Goal: Use online tool/utility: Utilize a website feature to perform a specific function

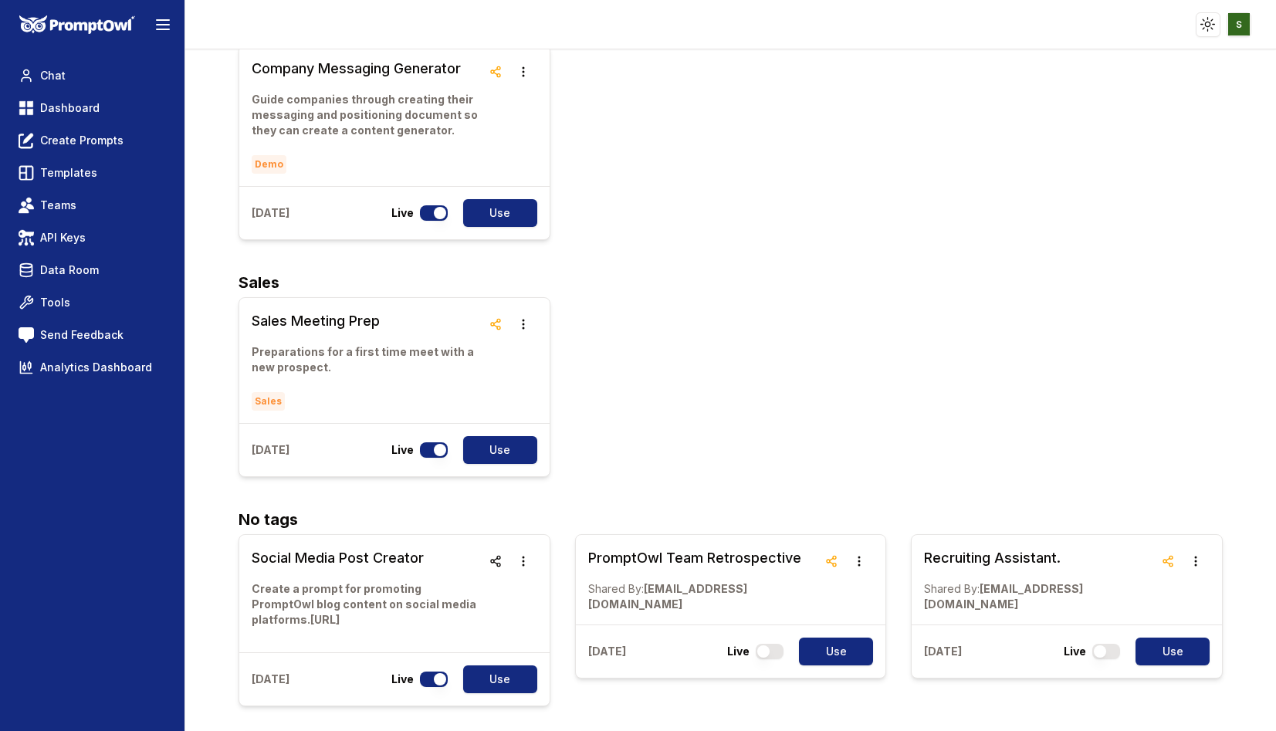
scroll to position [1238, 0]
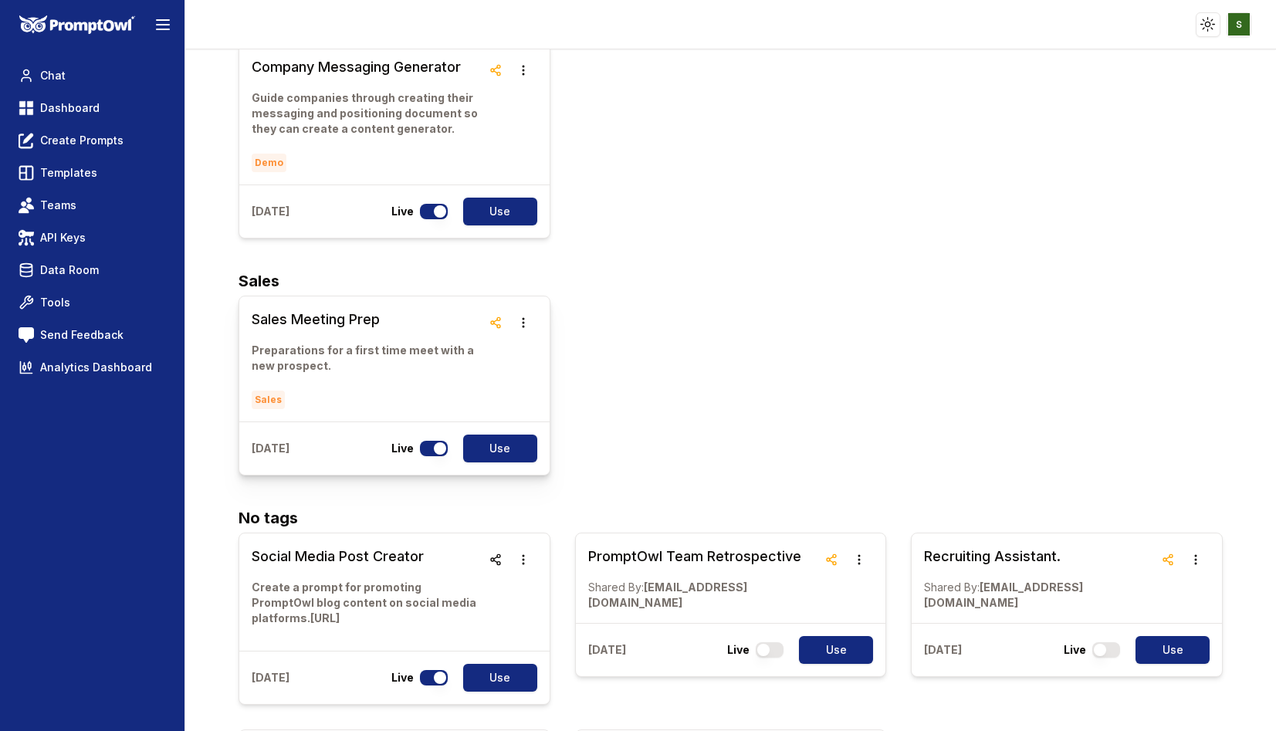
click at [333, 309] on link "Sales Meeting Prep Preparations for a first time meet with a new prospect. Sales" at bounding box center [367, 359] width 230 height 100
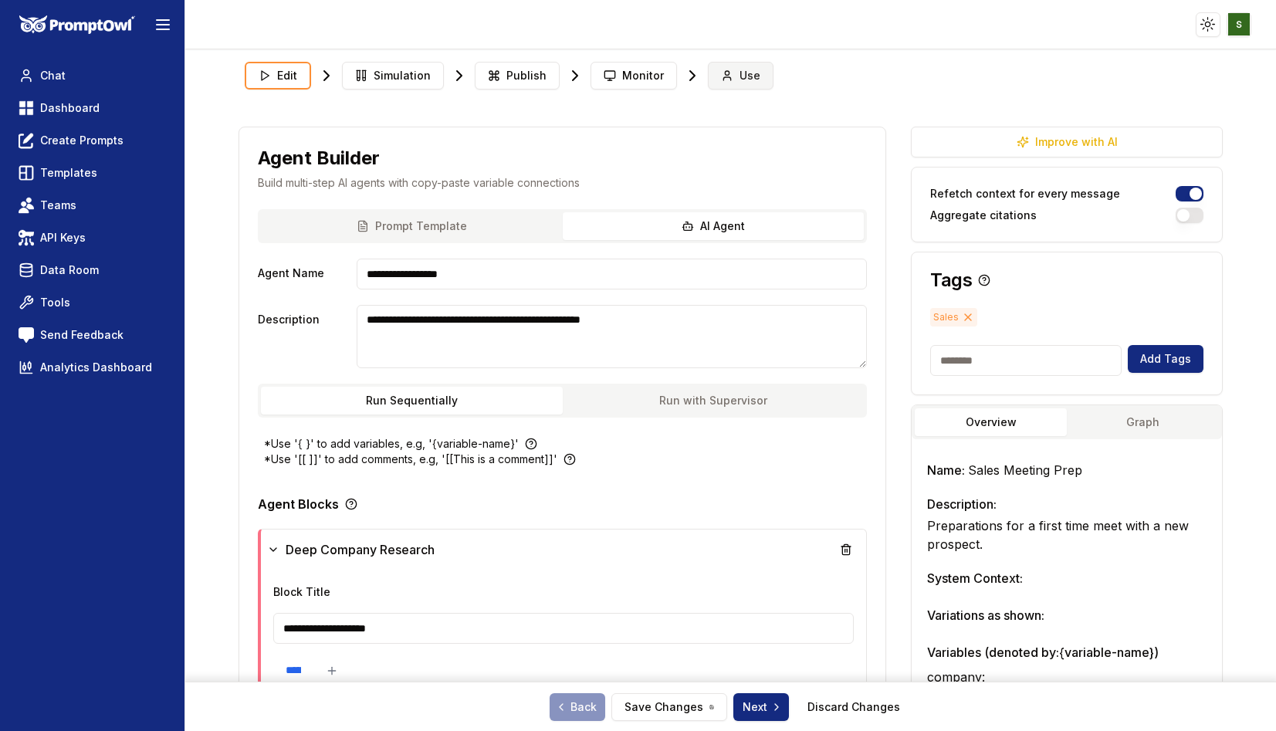
click at [728, 71] on button "Use" at bounding box center [741, 76] width 66 height 28
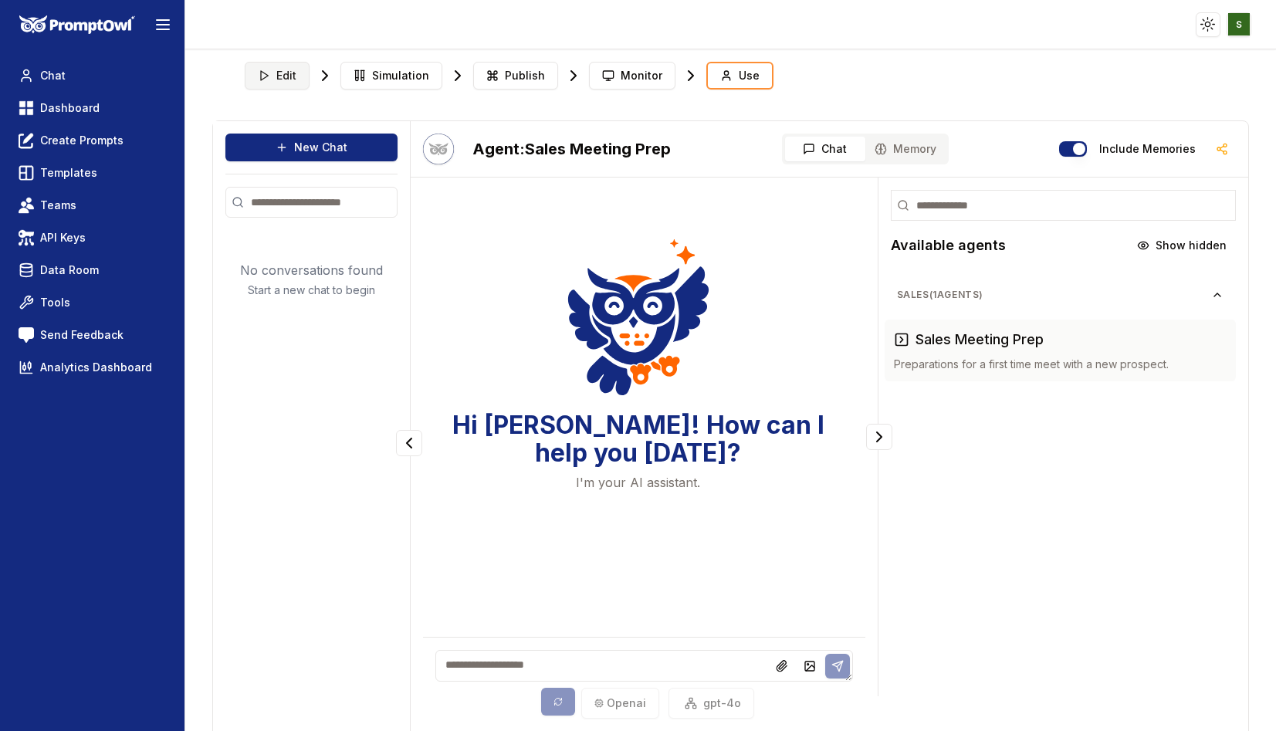
click at [273, 71] on button "Edit" at bounding box center [277, 76] width 65 height 28
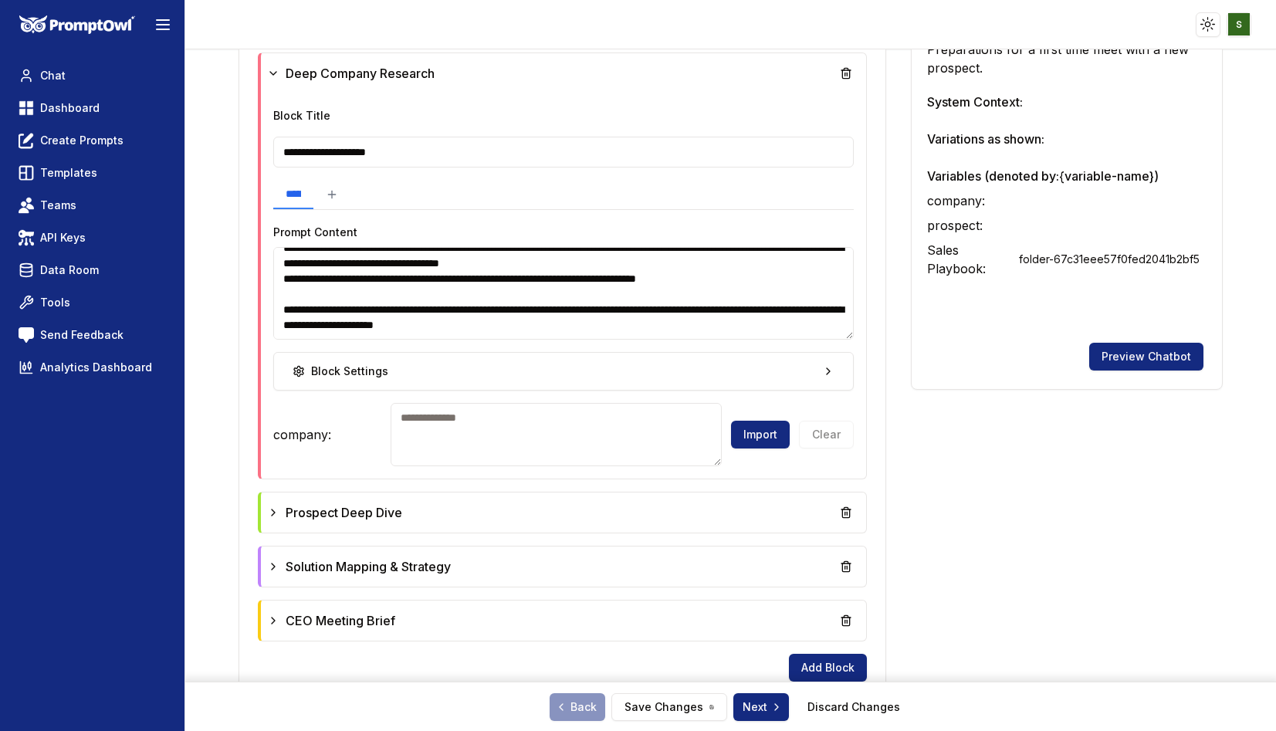
scroll to position [492, 0]
click at [438, 507] on div "Prospect Deep Dive" at bounding box center [563, 513] width 593 height 28
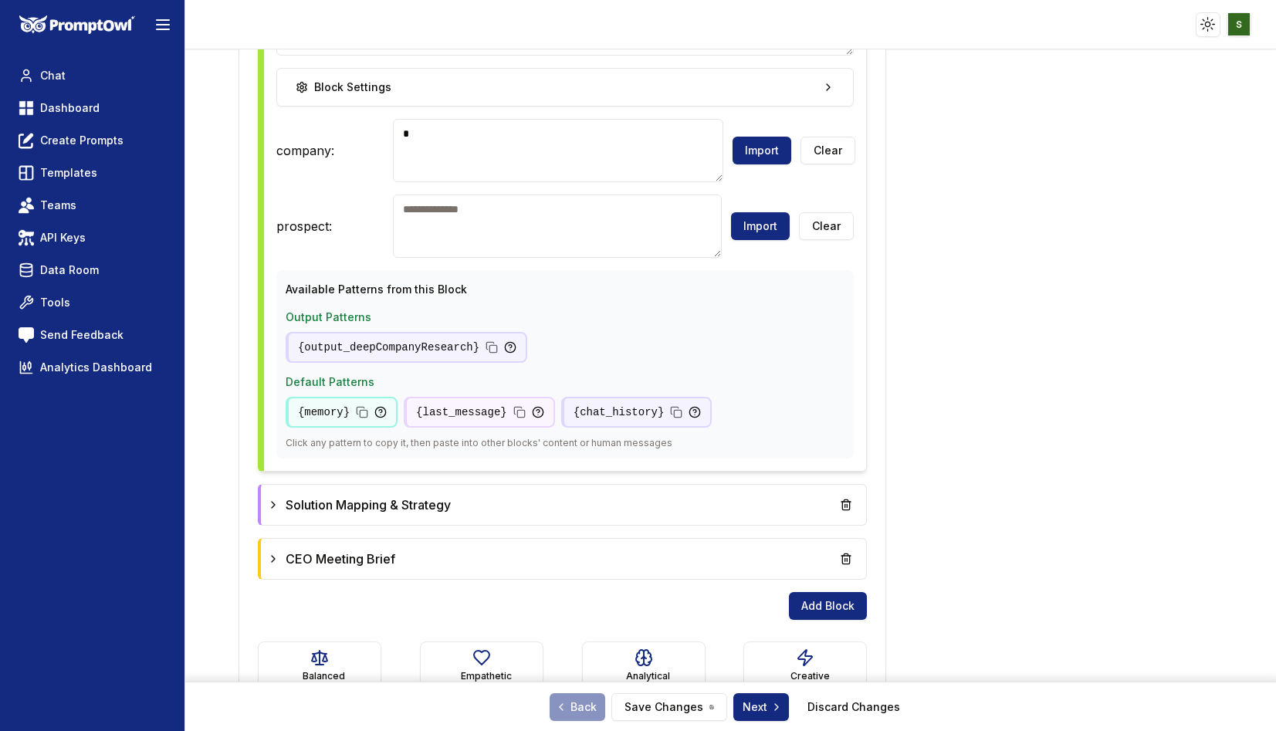
scroll to position [1344, 0]
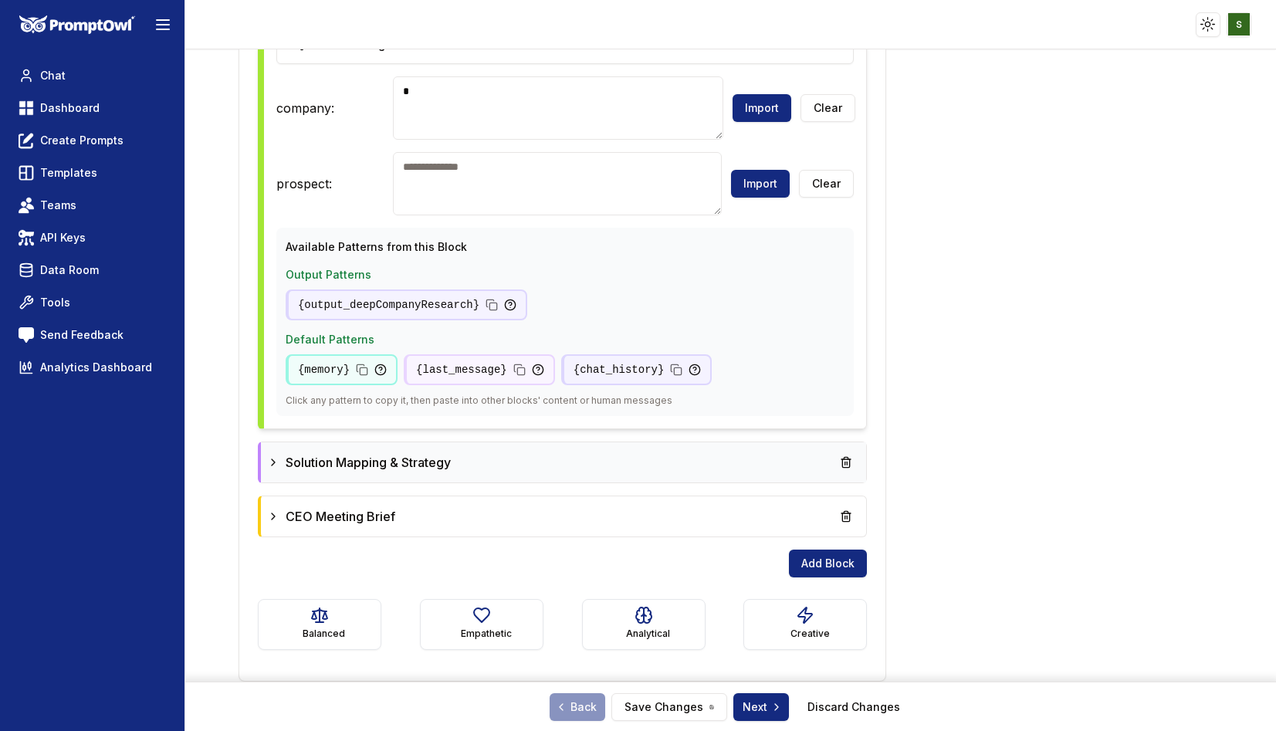
click at [439, 459] on span "Solution Mapping & Strategy" at bounding box center [368, 462] width 165 height 19
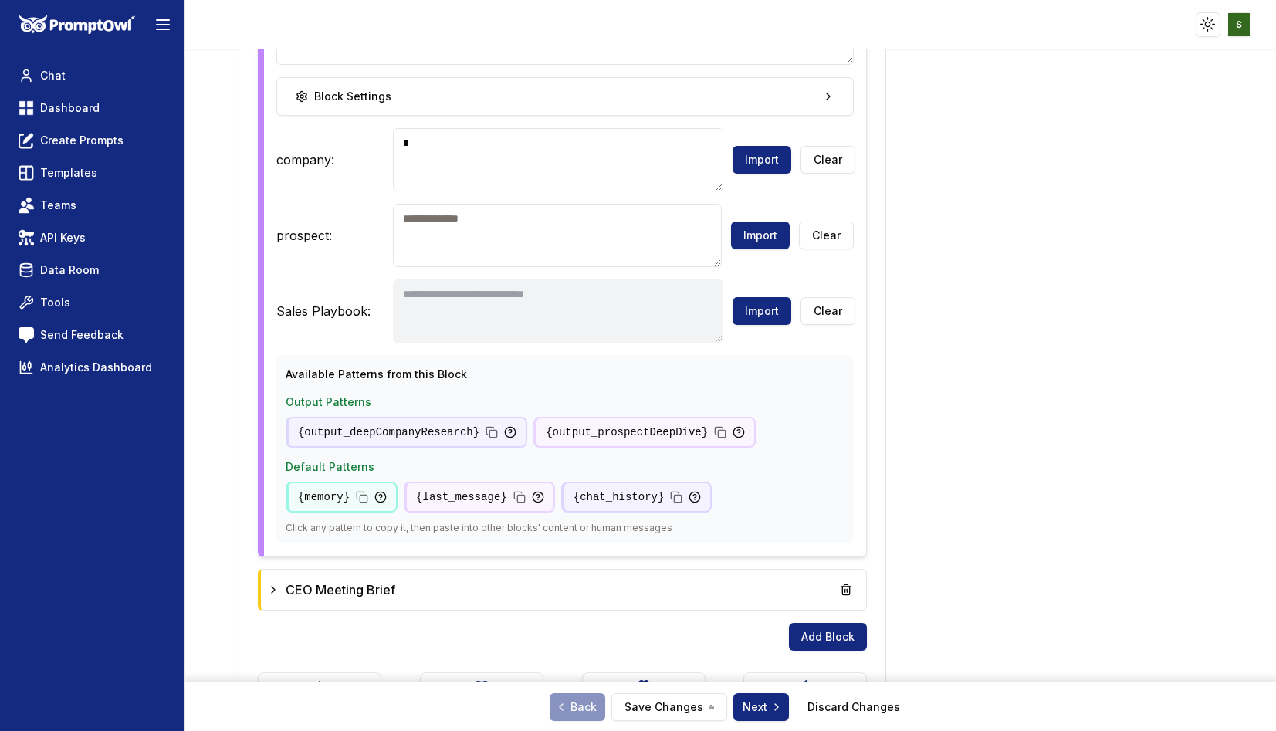
scroll to position [2183, 0]
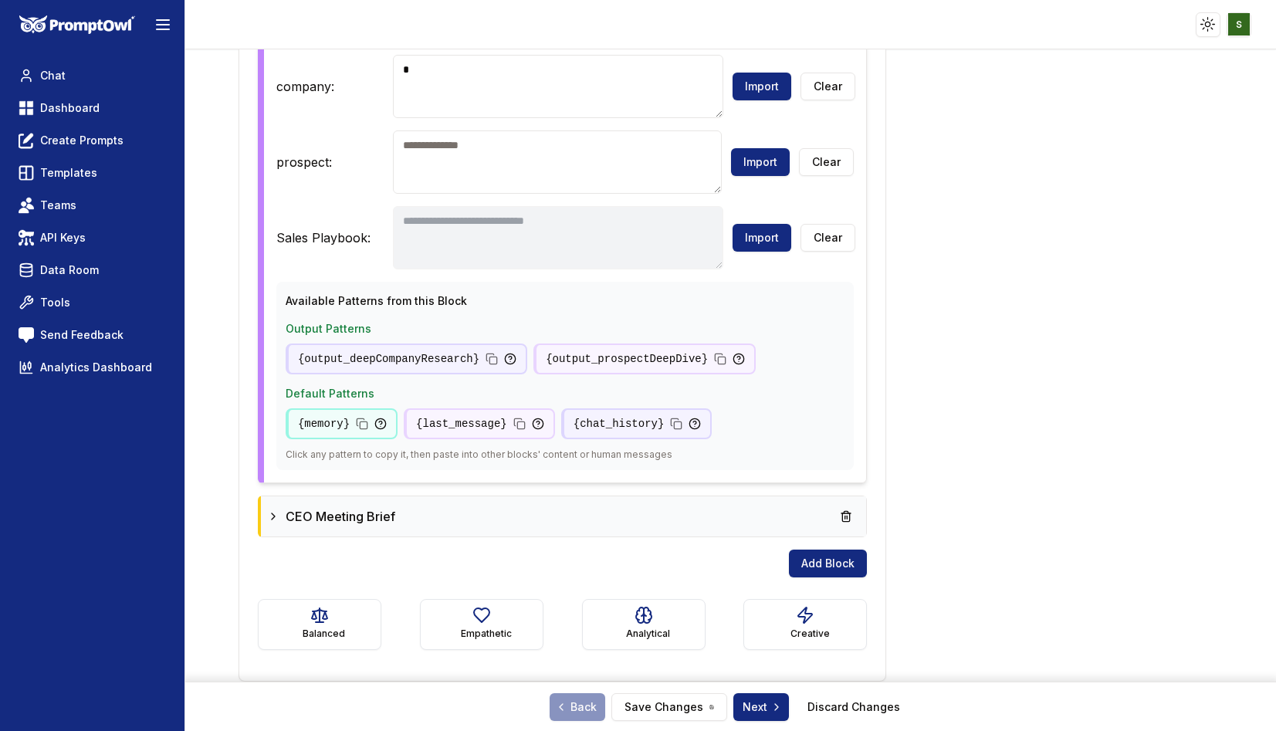
click at [408, 523] on div "CEO Meeting Brief" at bounding box center [563, 516] width 593 height 28
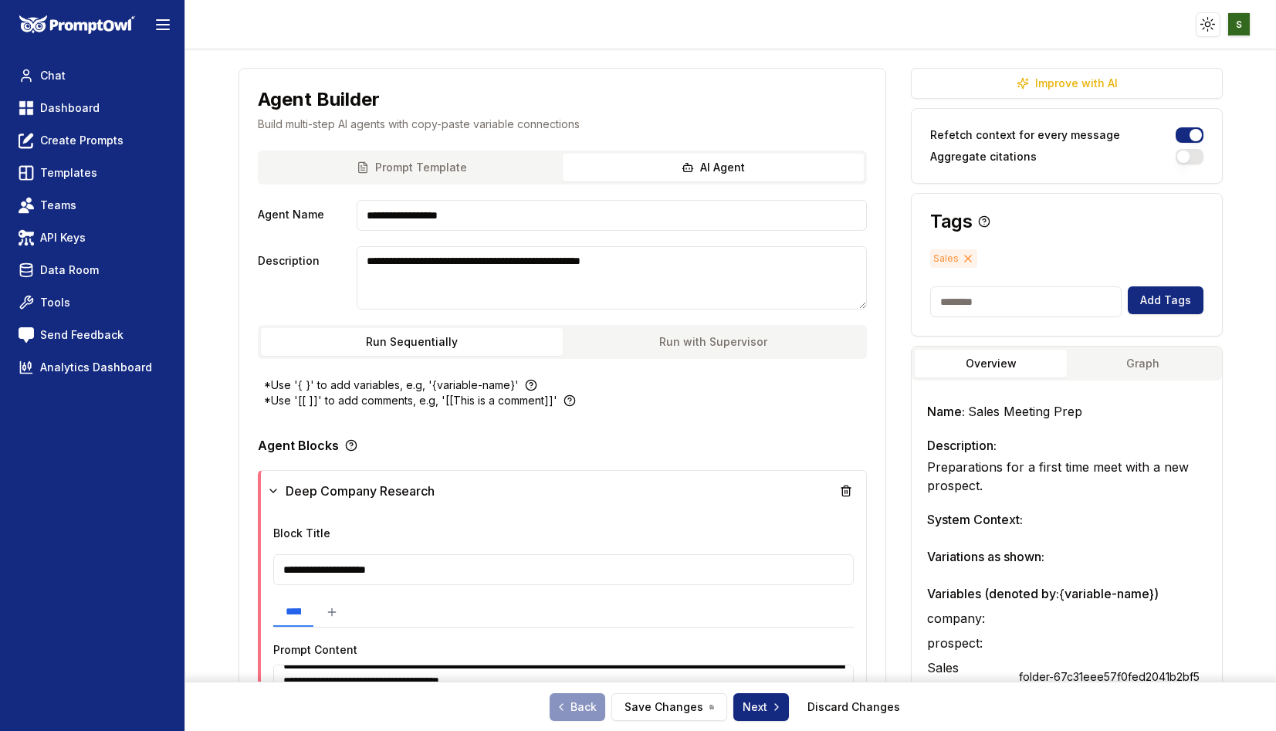
scroll to position [0, 0]
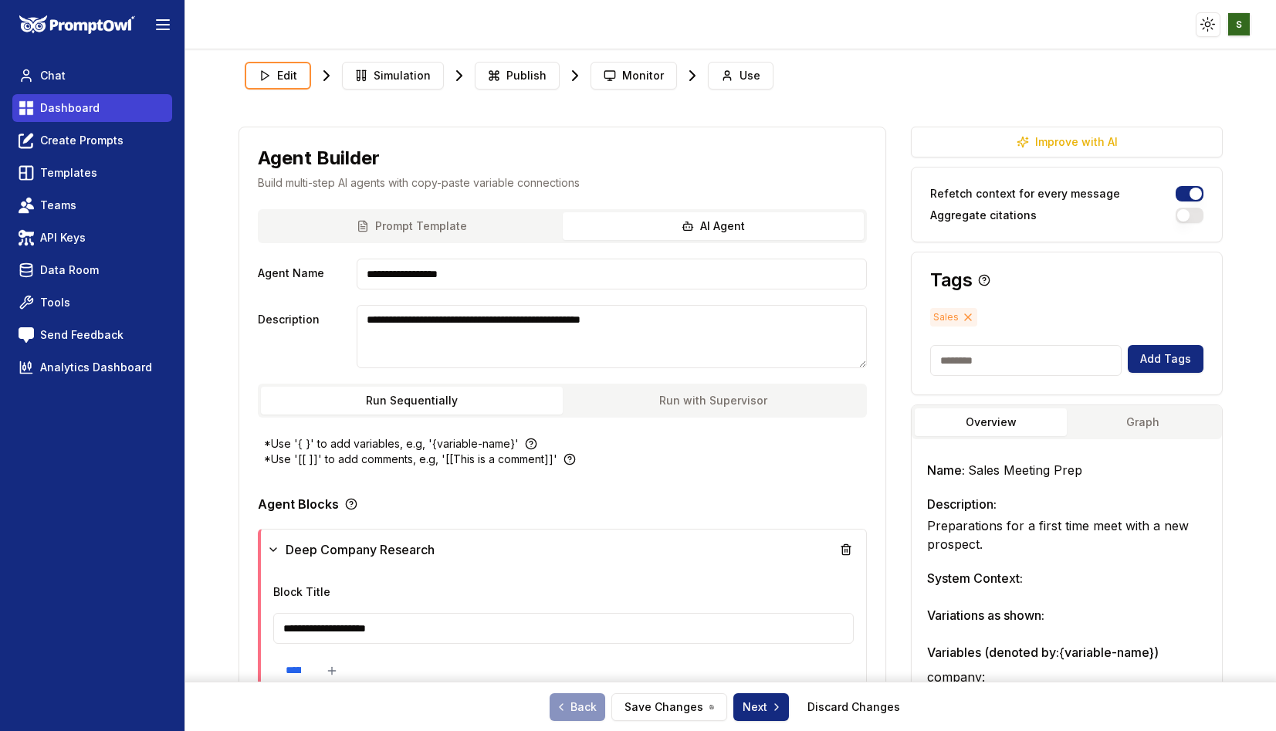
click at [85, 109] on span "Dashboard" at bounding box center [69, 107] width 59 height 15
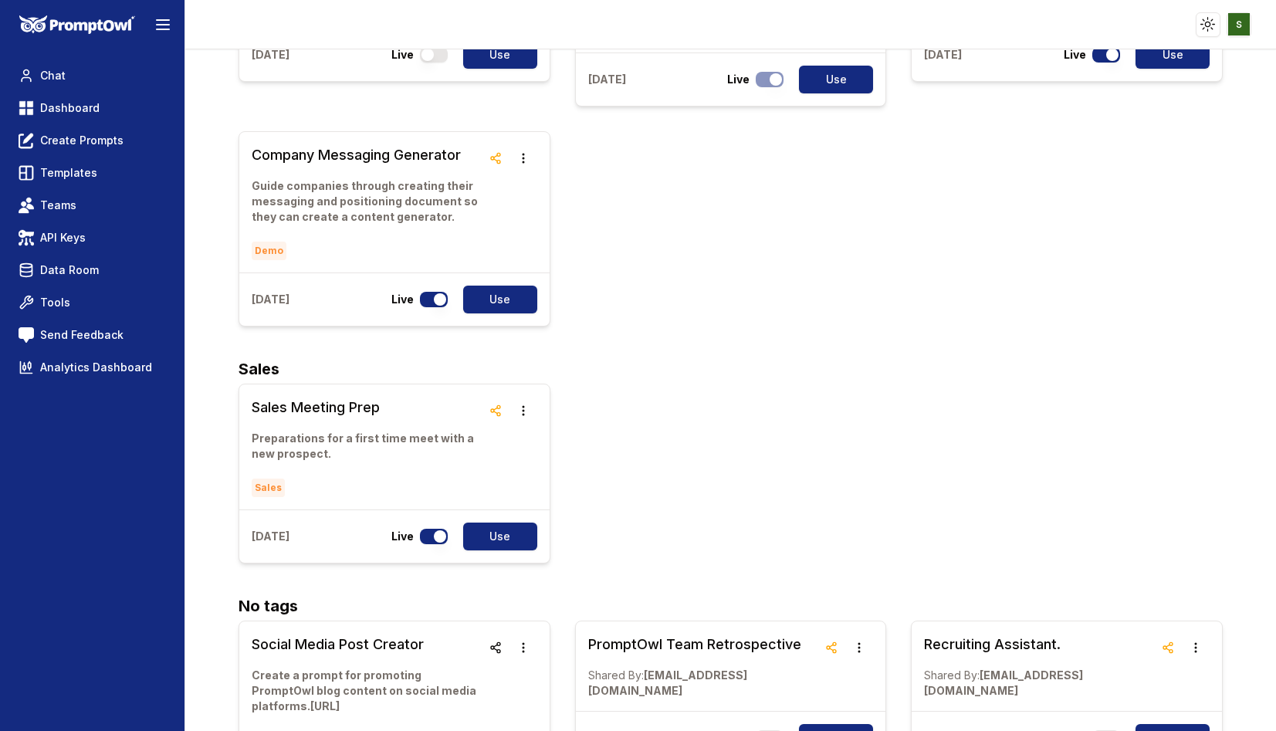
scroll to position [1158, 0]
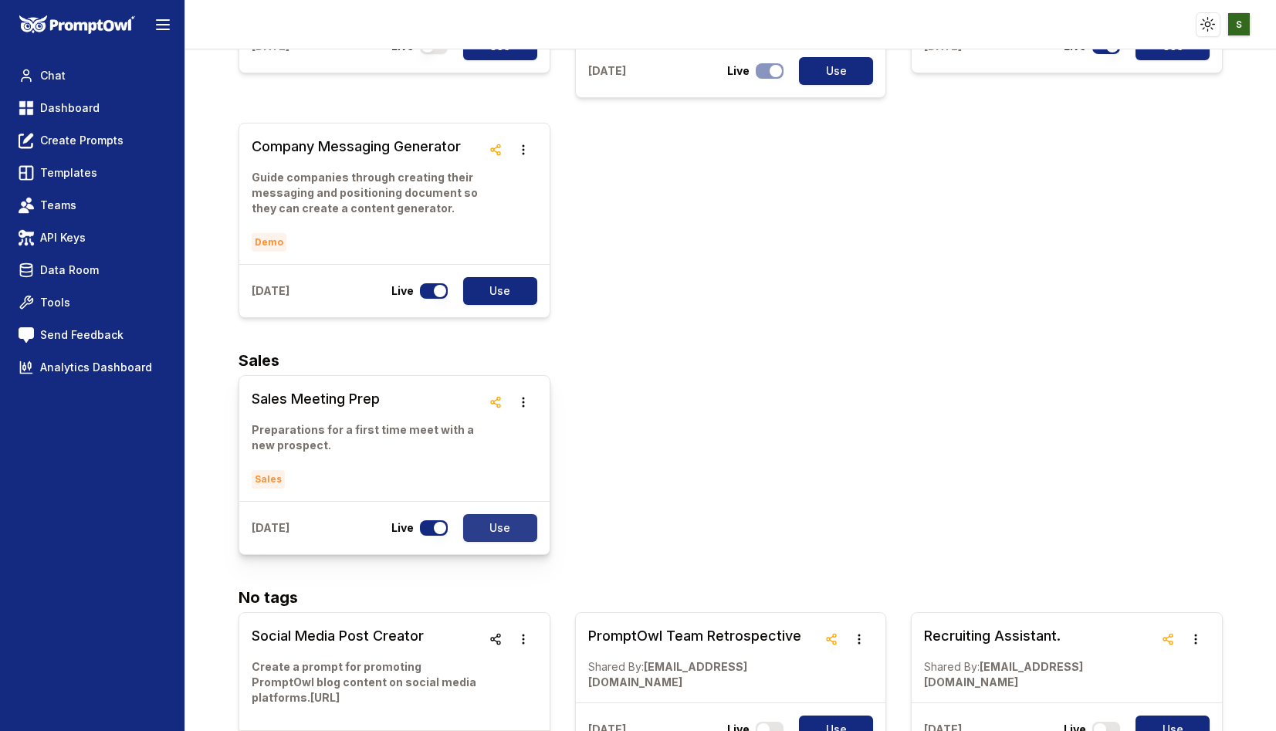
click at [511, 514] on button "Use" at bounding box center [500, 528] width 74 height 28
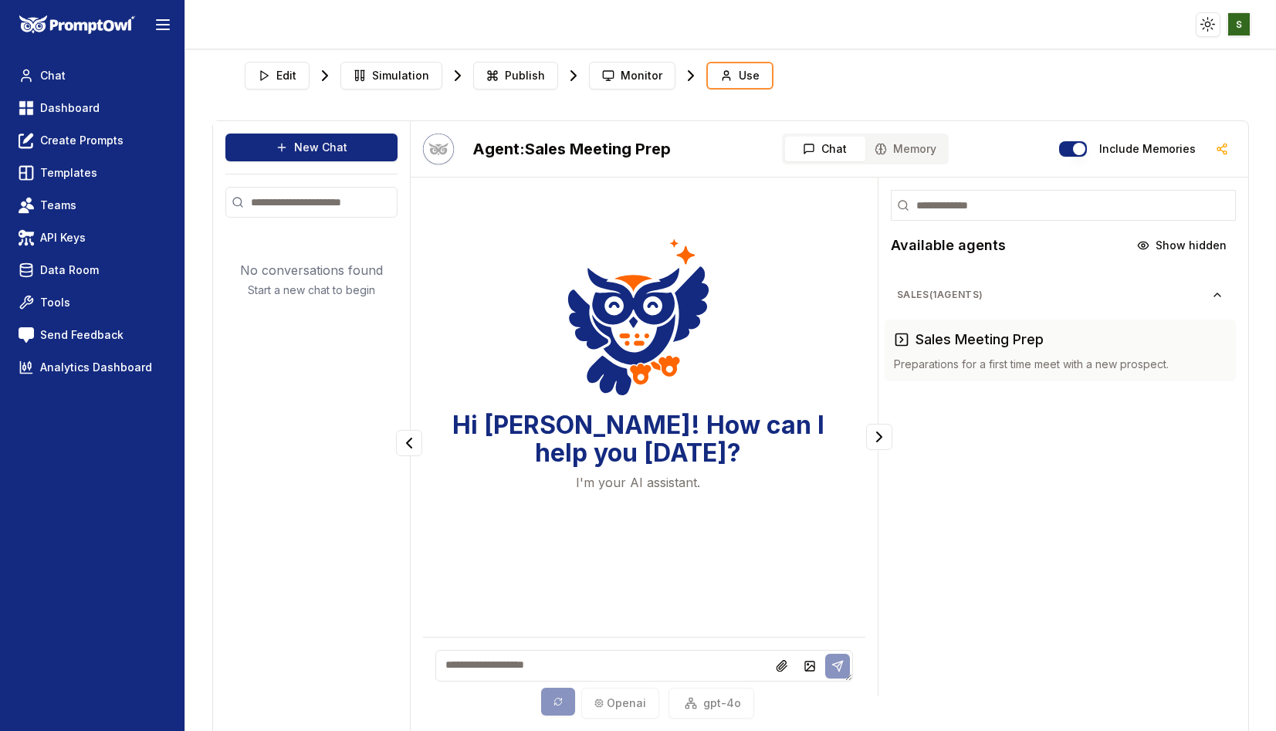
click at [460, 668] on textarea at bounding box center [643, 666] width 417 height 32
type textarea "**********"
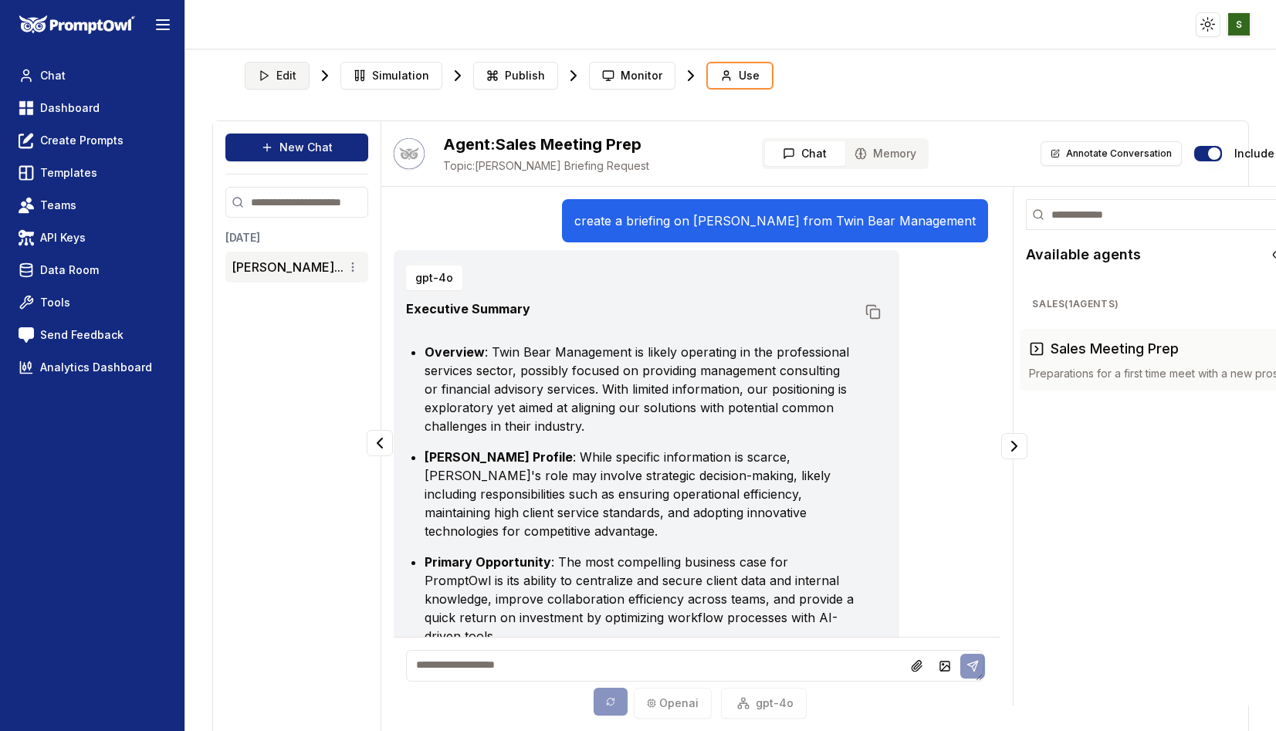
click at [289, 67] on button "Edit" at bounding box center [277, 76] width 65 height 28
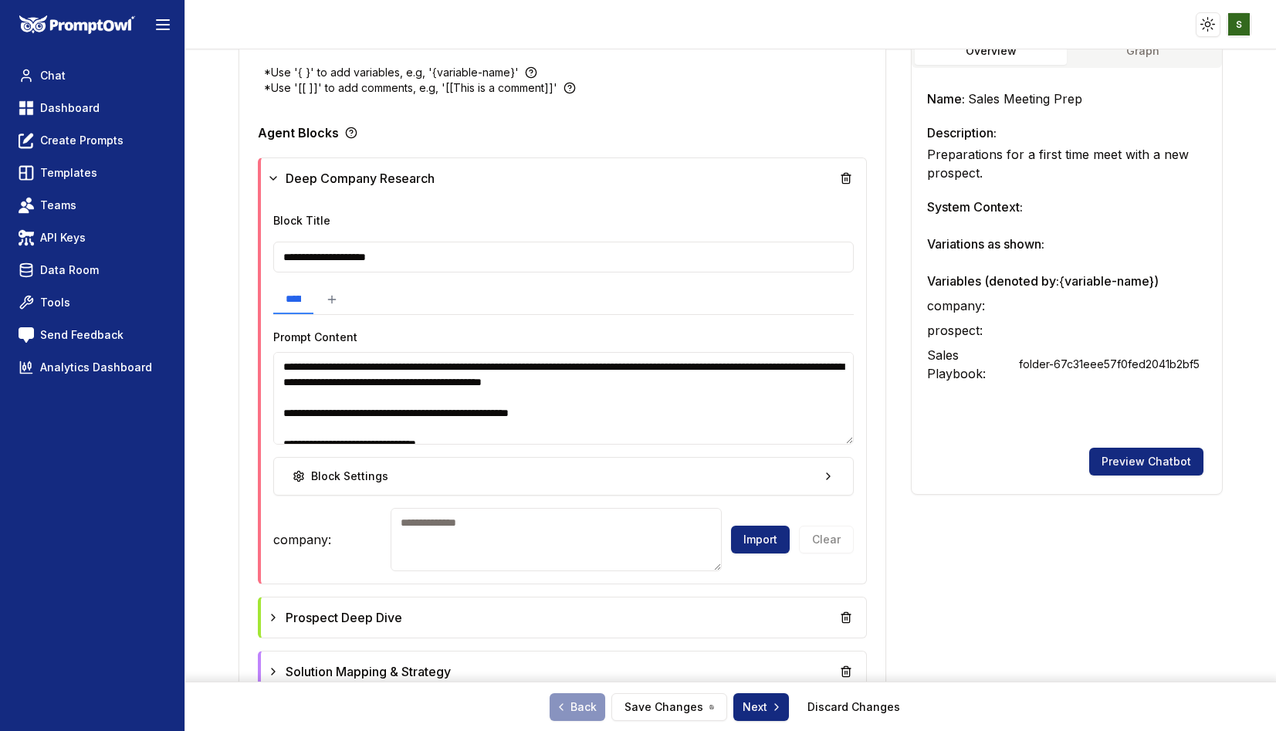
scroll to position [462, 0]
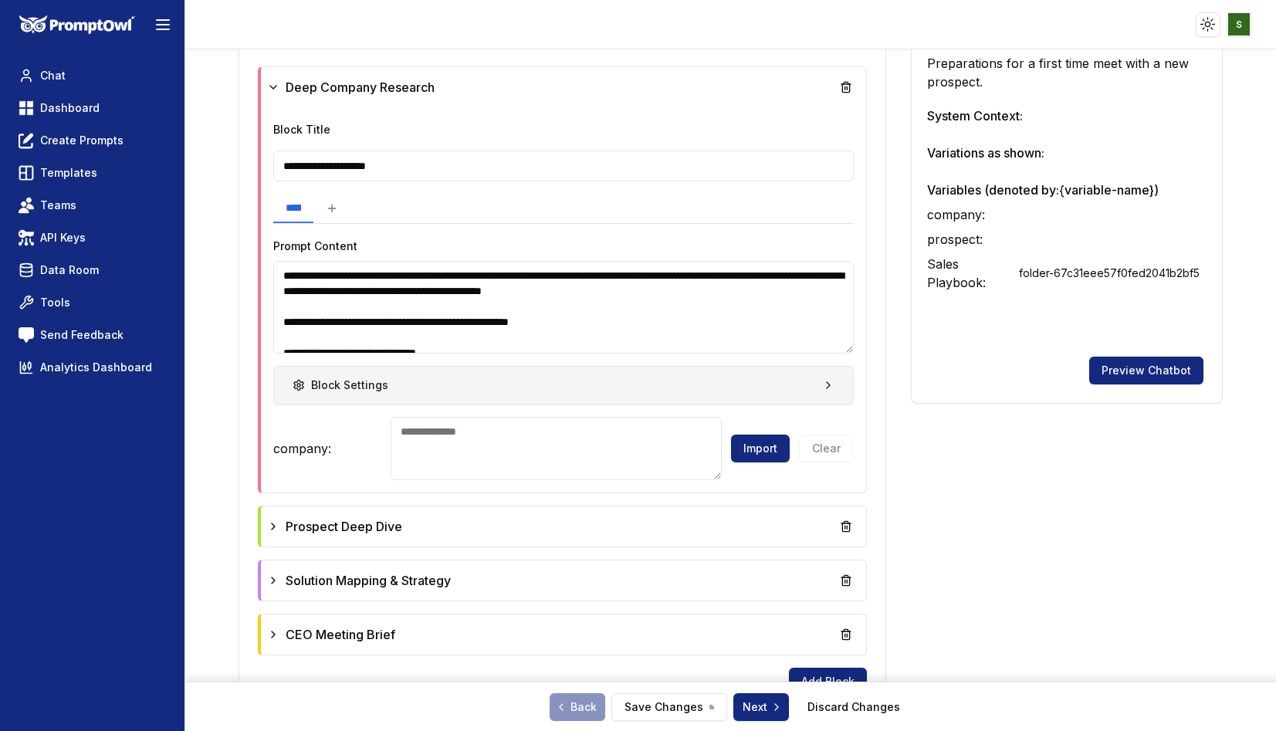
click at [563, 386] on button "Block Settings" at bounding box center [563, 385] width 580 height 39
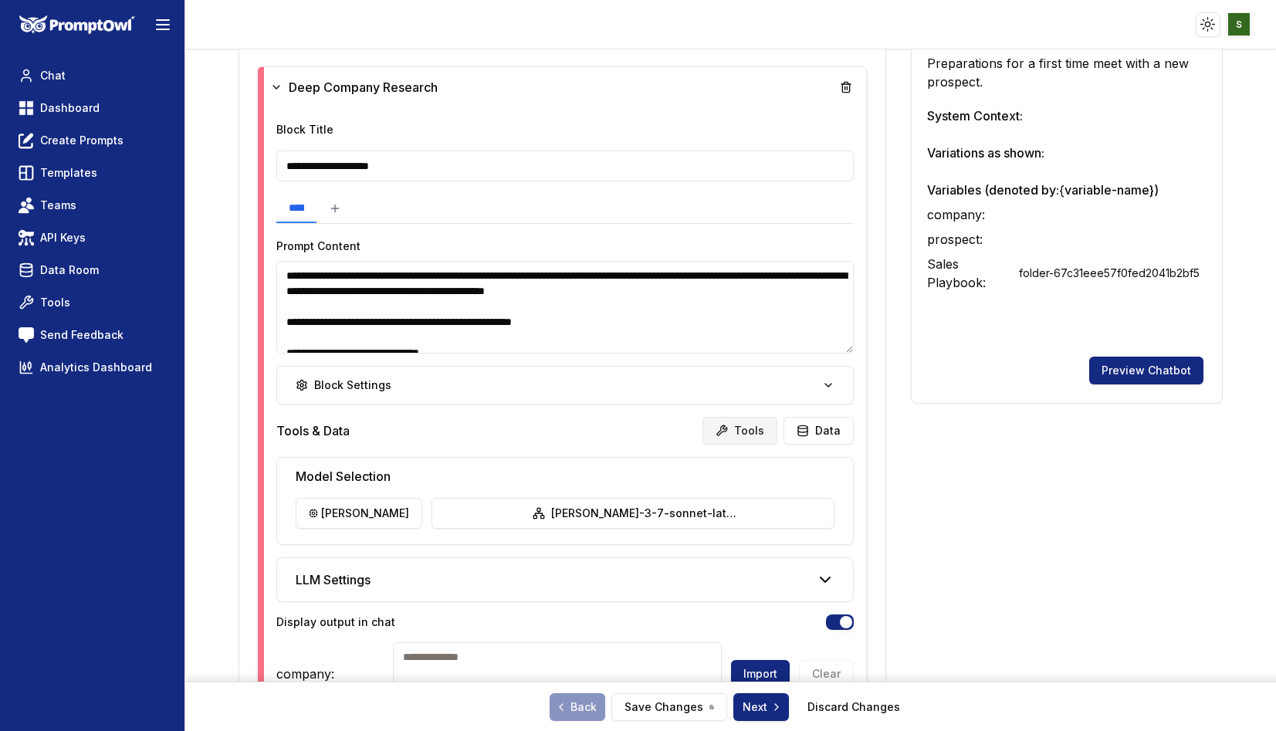
click at [756, 433] on button "Tools" at bounding box center [739, 431] width 75 height 28
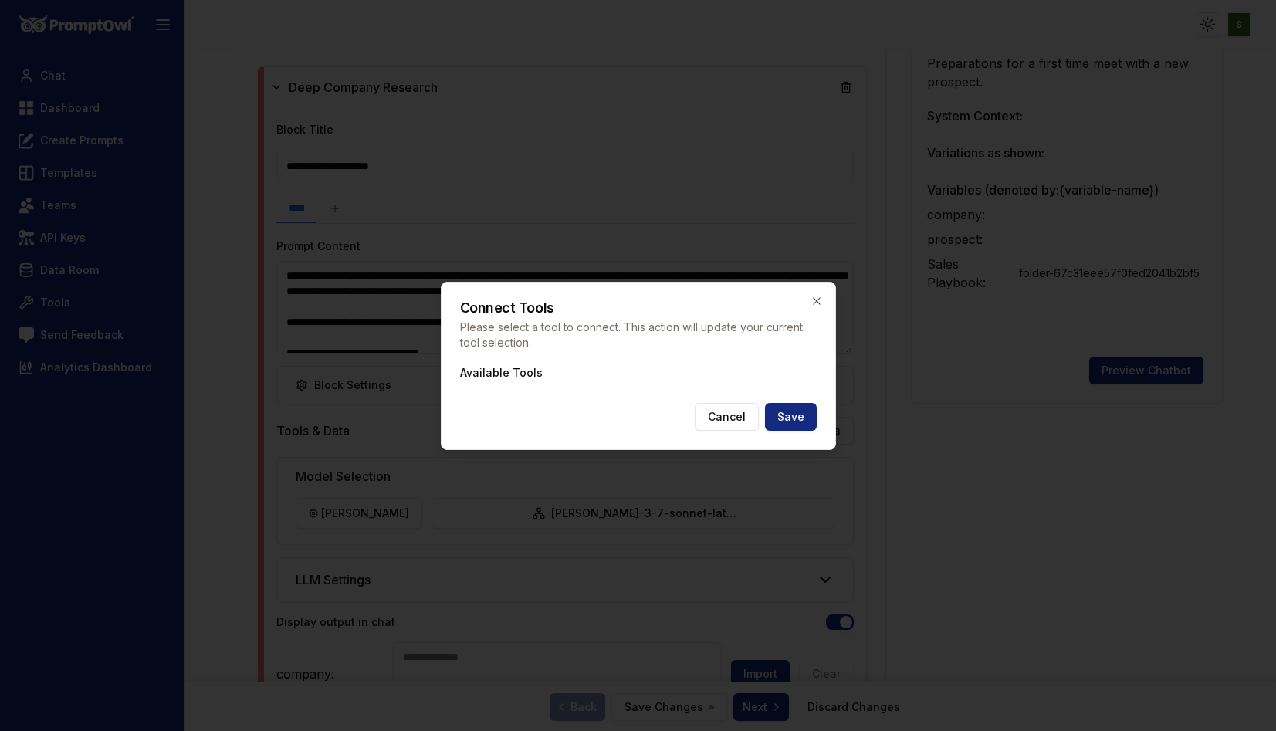
click at [534, 359] on div "Connect Tools Please select a tool to connect. This action will update your cur…" at bounding box center [638, 366] width 395 height 168
click at [721, 418] on button "Cancel" at bounding box center [727, 417] width 64 height 28
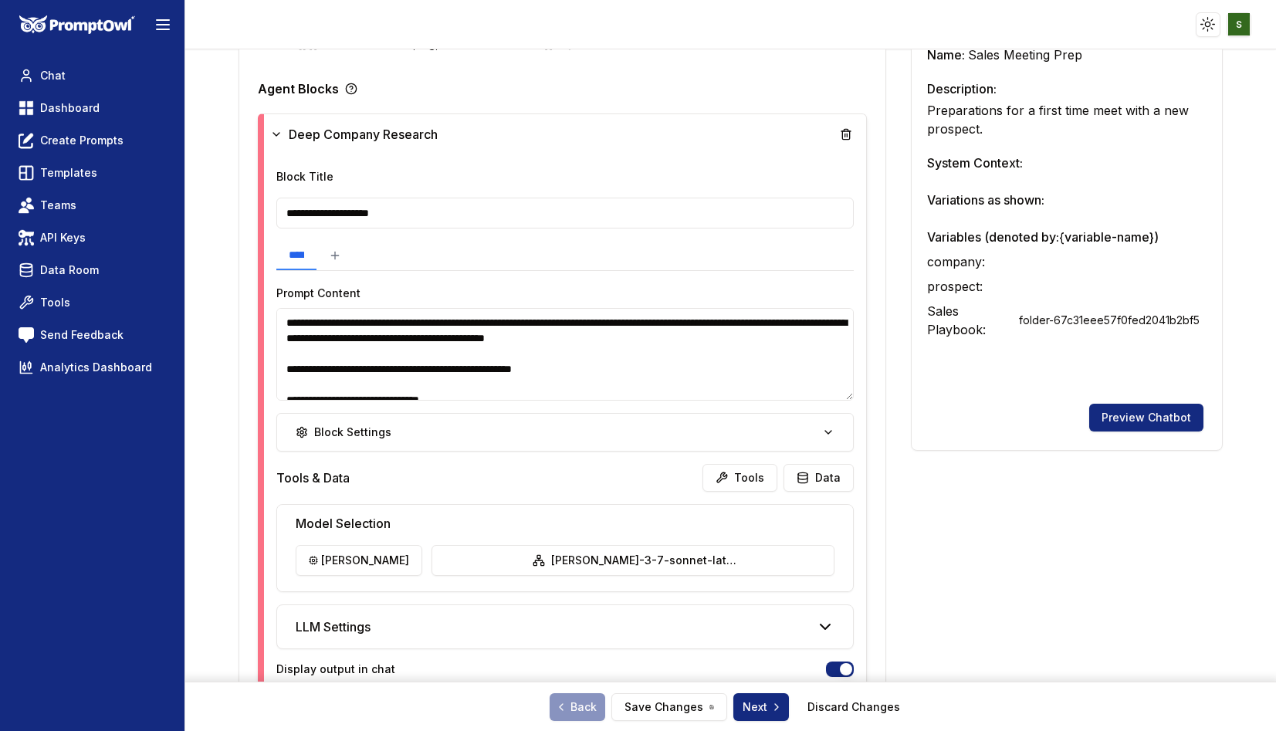
scroll to position [0, 0]
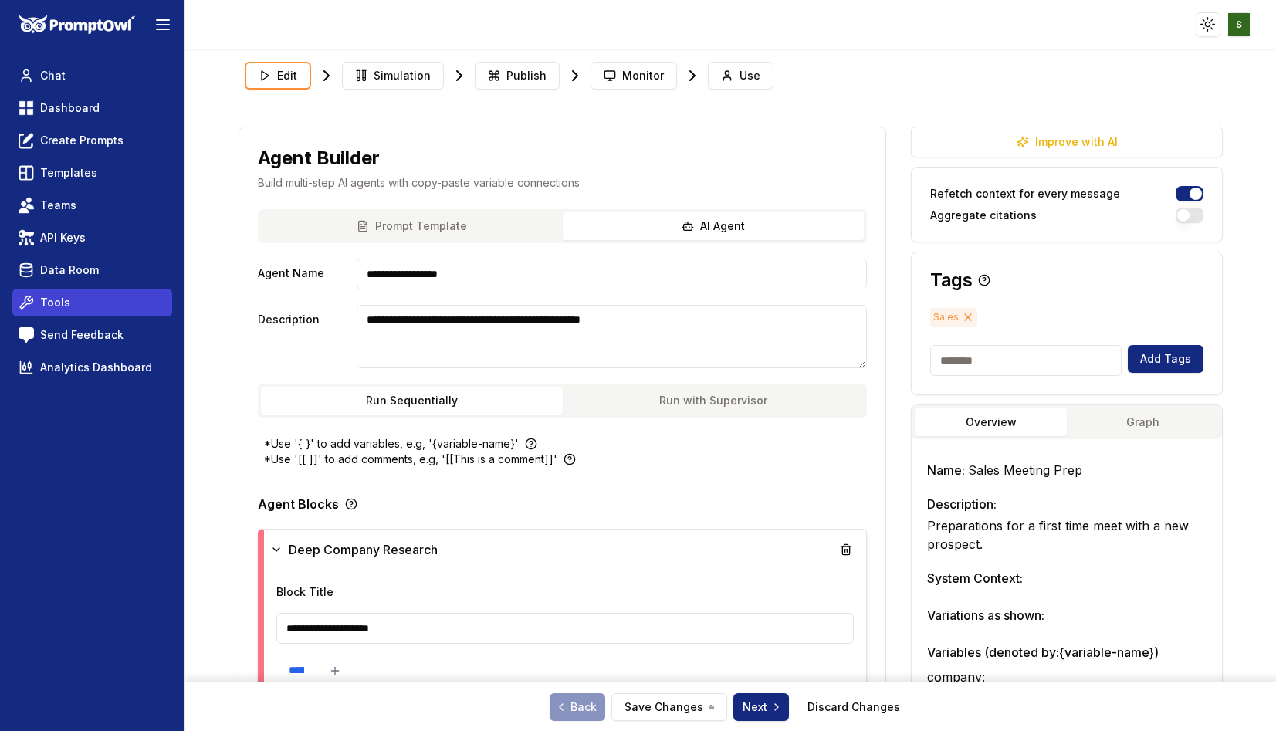
click at [69, 299] on link "Tools" at bounding box center [92, 303] width 160 height 28
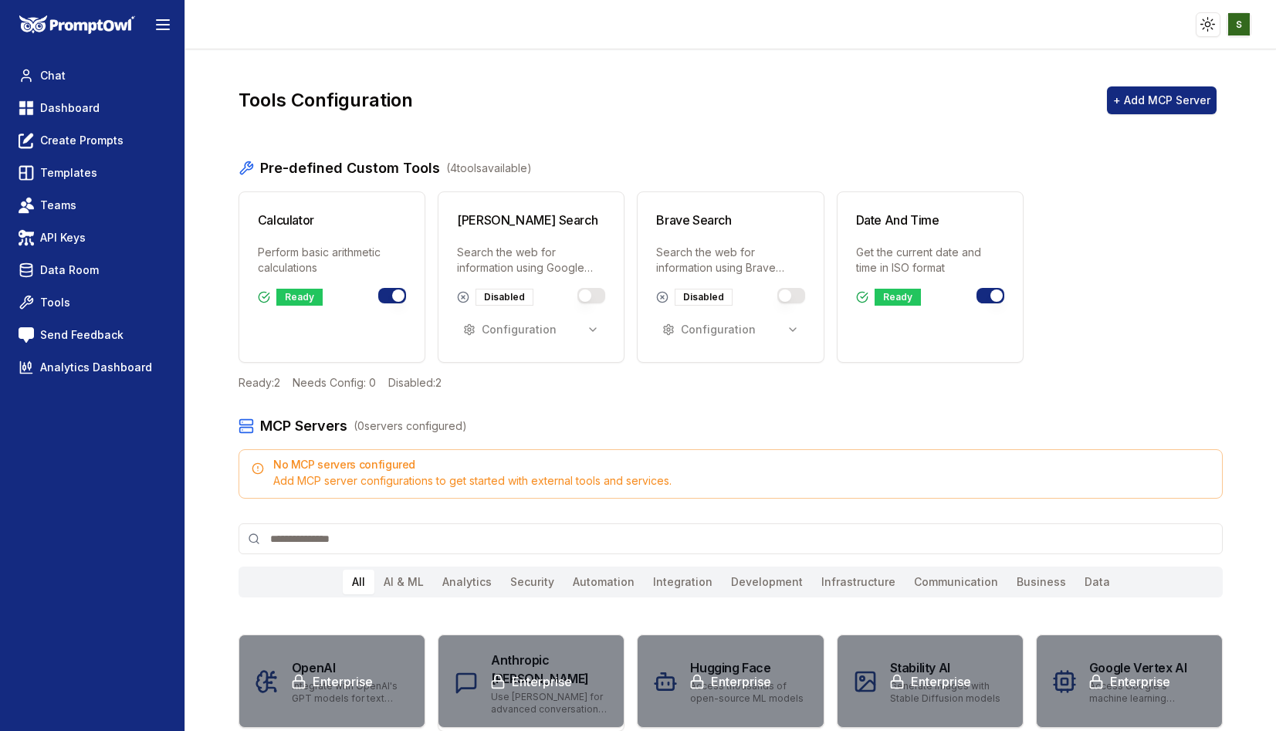
click at [799, 292] on button "Toggle brave_search" at bounding box center [791, 295] width 28 height 15
click at [792, 330] on icon "button" at bounding box center [792, 329] width 12 height 12
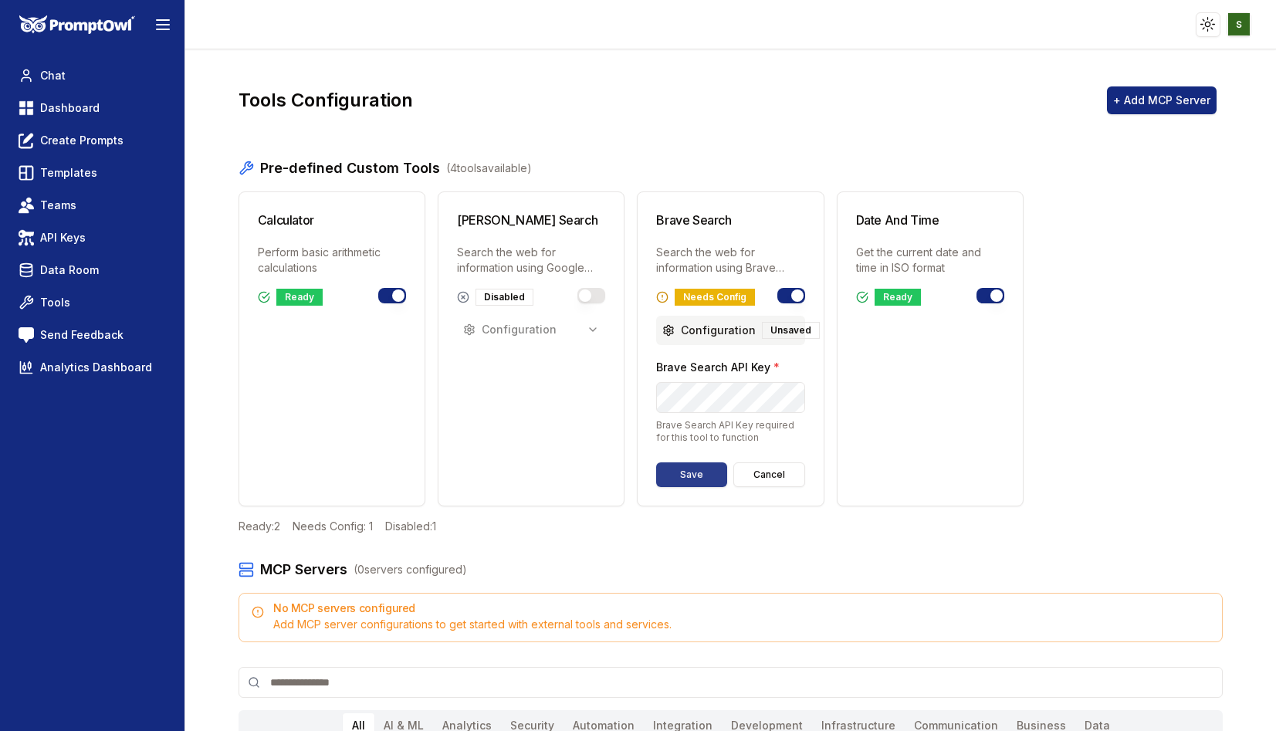
click at [692, 475] on button "Save" at bounding box center [691, 474] width 70 height 25
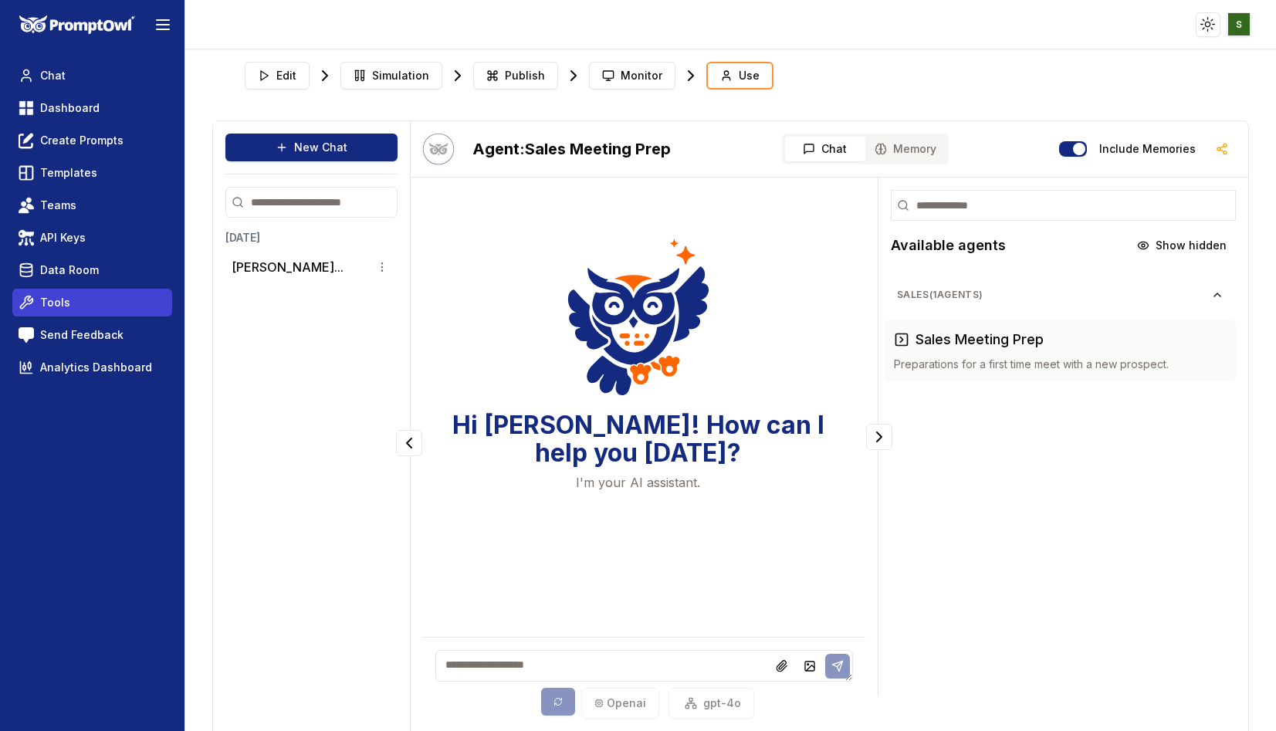
click at [53, 305] on span "Tools" at bounding box center [55, 302] width 30 height 15
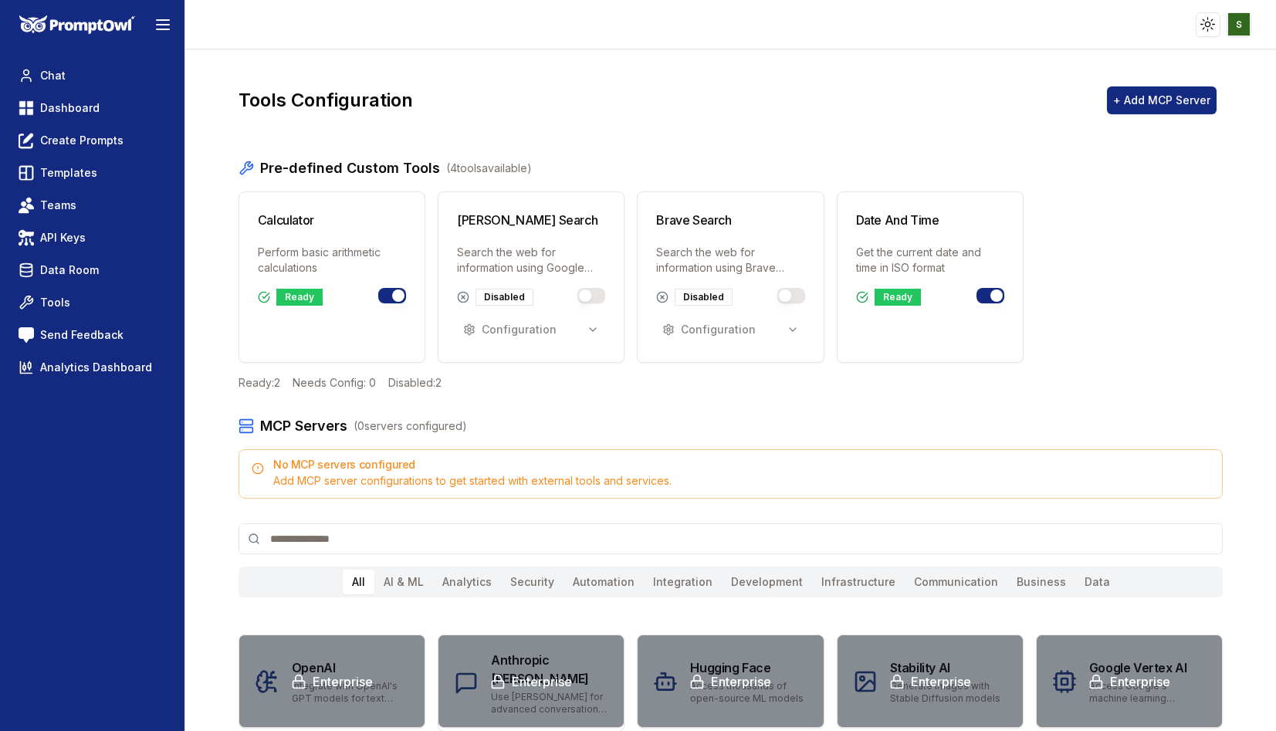
click at [793, 298] on button "Toggle brave_search" at bounding box center [791, 295] width 28 height 15
click at [754, 320] on button "Configuration" at bounding box center [730, 330] width 148 height 28
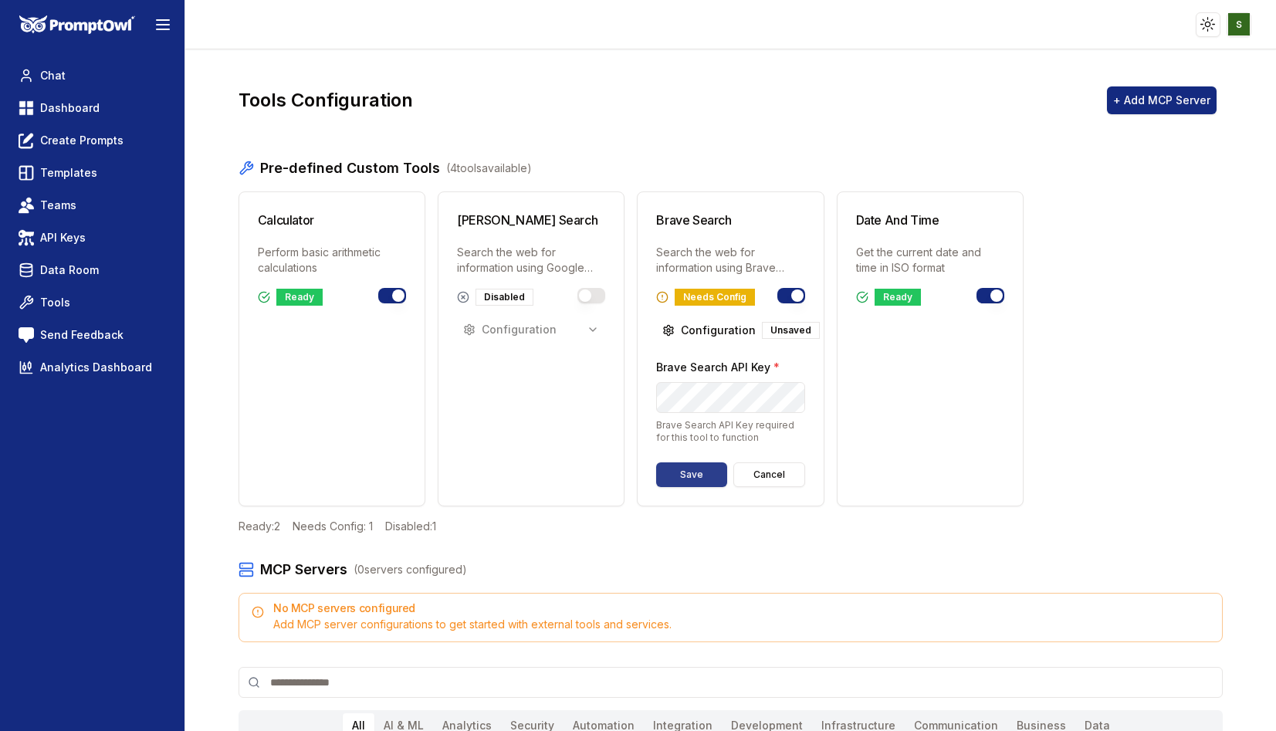
click at [698, 471] on button "Save" at bounding box center [691, 474] width 70 height 25
